Goal: Task Accomplishment & Management: Use online tool/utility

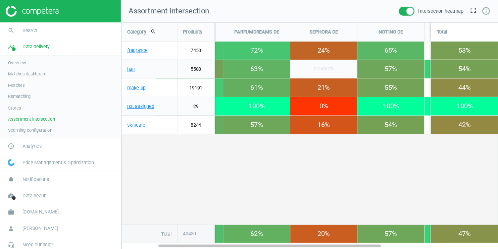
scroll to position [229, 389]
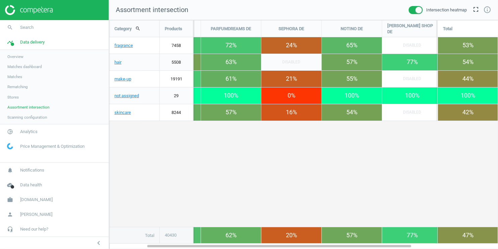
click at [409, 9] on span at bounding box center [416, 10] width 14 height 8
click at [0, 0] on input "checkbox" at bounding box center [0, 0] width 0 height 0
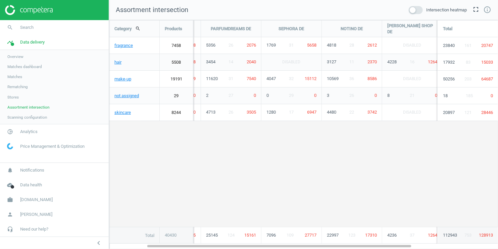
click at [14, 97] on span "Stores" at bounding box center [12, 97] width 11 height 5
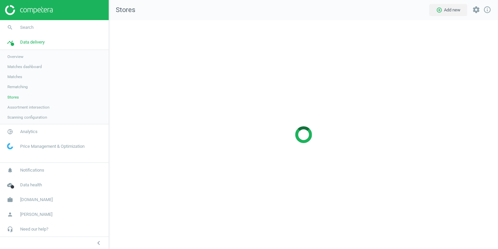
scroll to position [229, 389]
click at [15, 107] on span "Assortment intersection" at bounding box center [28, 107] width 42 height 5
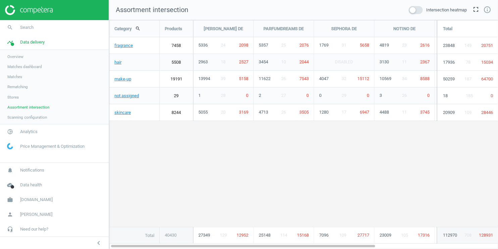
scroll to position [229, 389]
click at [417, 11] on span at bounding box center [416, 10] width 14 height 8
click at [0, 0] on input "checkbox" at bounding box center [0, 0] width 0 height 0
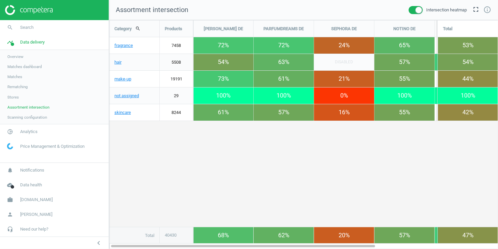
click at [412, 11] on span at bounding box center [416, 10] width 14 height 8
click at [0, 0] on input "checkbox" at bounding box center [0, 0] width 0 height 0
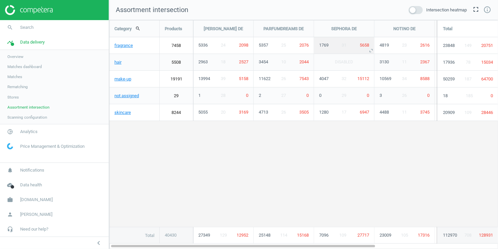
click at [365, 44] on span "5658" at bounding box center [364, 45] width 9 height 5
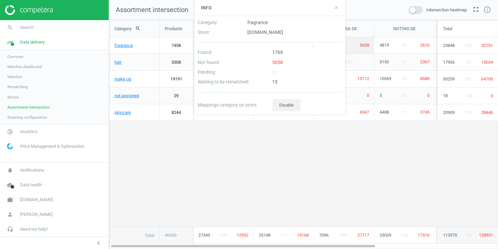
click at [277, 62] on div "5658" at bounding box center [307, 64] width 75 height 10
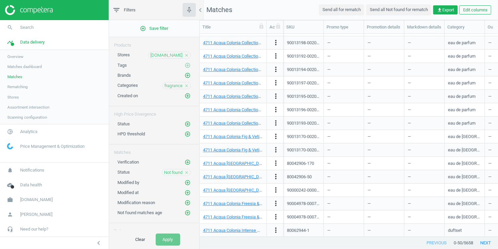
scroll to position [135, 0]
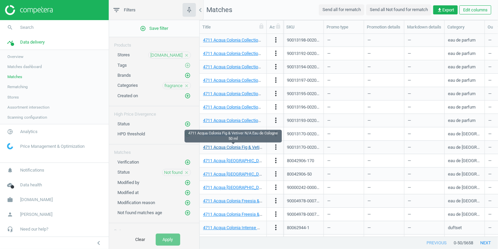
click at [230, 148] on link "4711 Acqua Colonia Fig & Vetiver N/A Eau de Cologne 50 ml" at bounding box center [259, 147] width 112 height 5
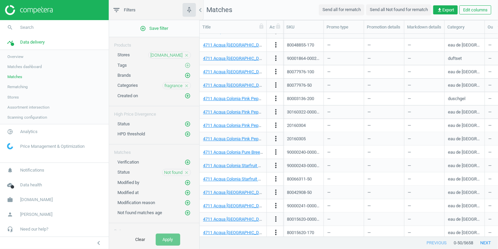
scroll to position [467, 0]
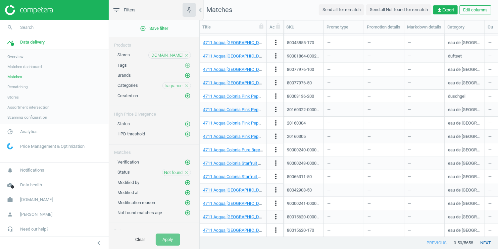
click at [448, 224] on button "next" at bounding box center [485, 243] width 25 height 12
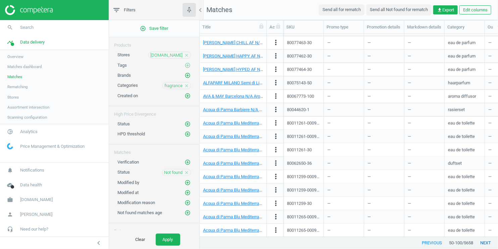
click at [448, 224] on button "next" at bounding box center [485, 243] width 25 height 12
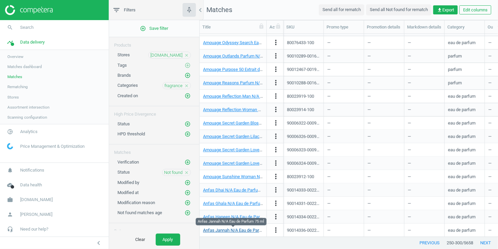
click at [225, 224] on link "Anfas Jannah N/A Eau de Parfum 75 ml" at bounding box center [240, 230] width 75 height 5
click at [448, 224] on button "next" at bounding box center [485, 243] width 25 height 12
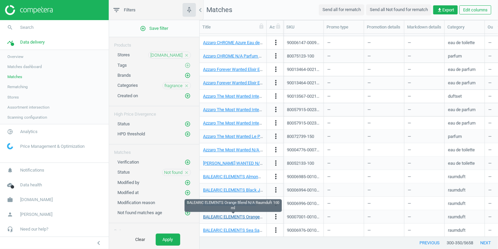
click at [246, 217] on link "BALEARIC ELEMENTS Orange Blend N/A Raumduft 100 ml" at bounding box center [258, 217] width 110 height 5
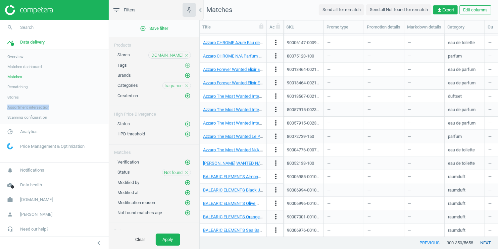
click at [448, 224] on button "next" at bounding box center [485, 243] width 25 height 12
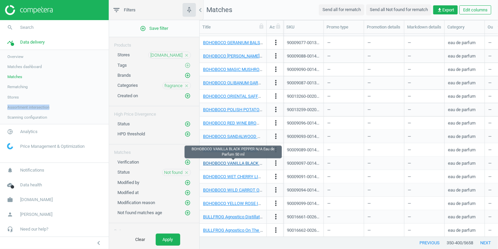
click at [240, 162] on link "BOHOBOCO VANILLA BLACK PEPPER N/A Eau de Parfum 50 ml" at bounding box center [263, 163] width 120 height 5
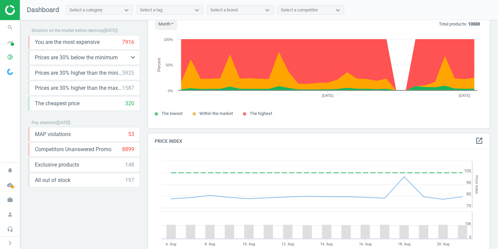
scroll to position [23, 0]
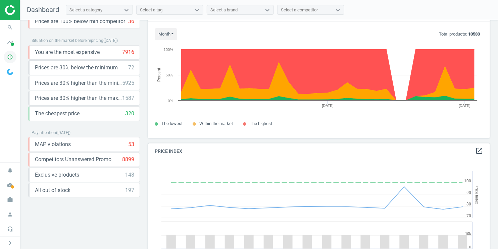
click at [10, 55] on icon "pie_chart_outlined" at bounding box center [10, 57] width 13 height 13
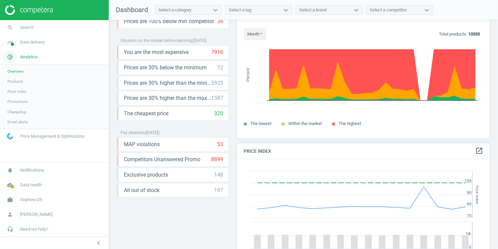
scroll to position [3, 3]
click at [33, 46] on link "timeline Data delivery" at bounding box center [54, 42] width 109 height 15
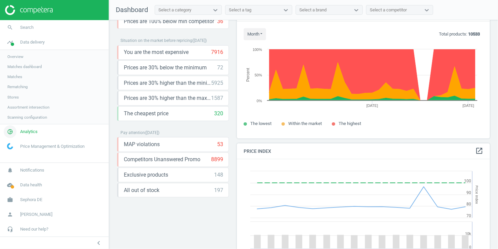
click at [24, 131] on span "Analytics" at bounding box center [28, 132] width 17 height 6
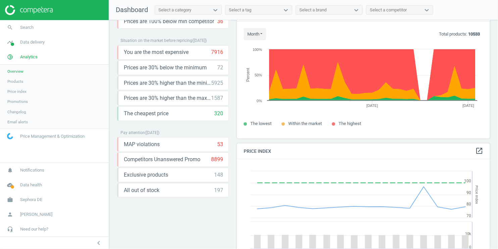
click at [26, 137] on span "Price Management & Optimization" at bounding box center [52, 137] width 64 height 6
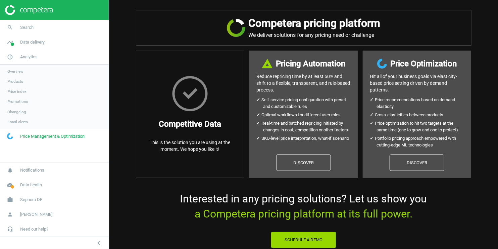
click at [22, 93] on span "Price index" at bounding box center [16, 91] width 19 height 5
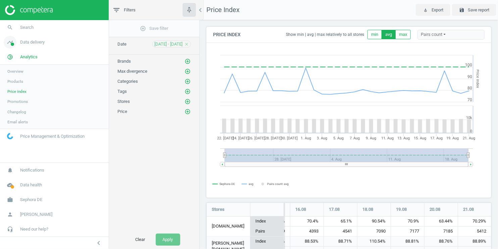
click at [39, 44] on span "Data delivery" at bounding box center [32, 42] width 24 height 6
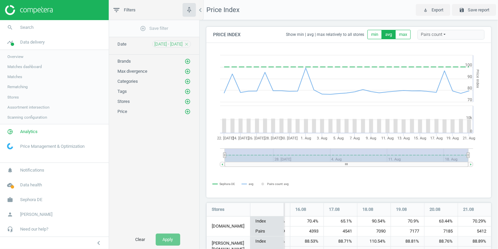
click at [29, 106] on span "Assortment intersection" at bounding box center [28, 107] width 42 height 5
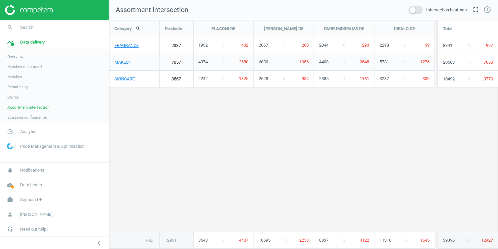
scroll to position [229, 389]
click at [416, 13] on span at bounding box center [416, 10] width 14 height 8
click at [0, 0] on input "checkbox" at bounding box center [0, 0] width 0 height 0
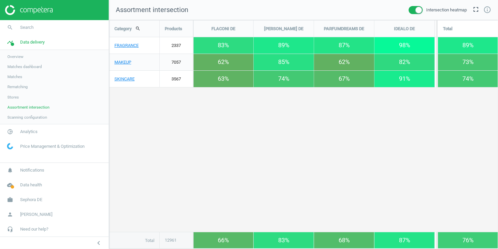
click at [410, 9] on span at bounding box center [416, 10] width 14 height 8
click at [0, 0] on input "checkbox" at bounding box center [0, 0] width 0 height 0
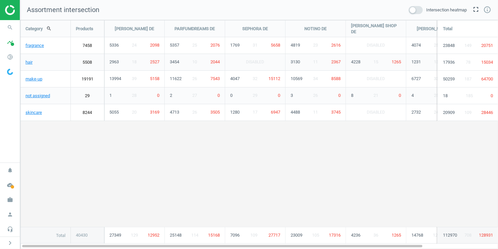
scroll to position [229, 478]
